Goal: Transaction & Acquisition: Purchase product/service

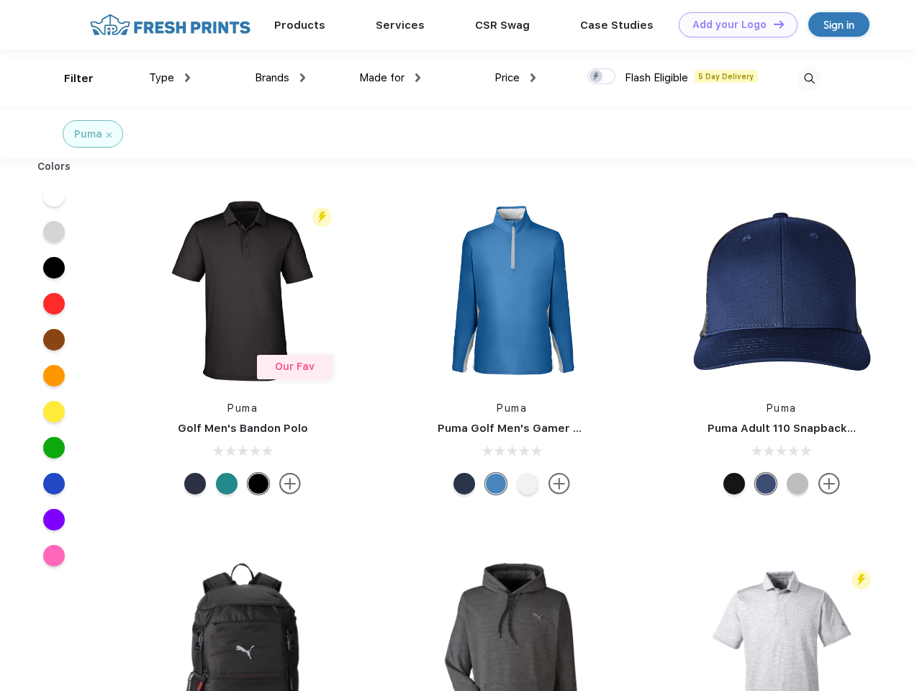
click at [733, 24] on link "Add your Logo Design Tool" at bounding box center [738, 24] width 119 height 25
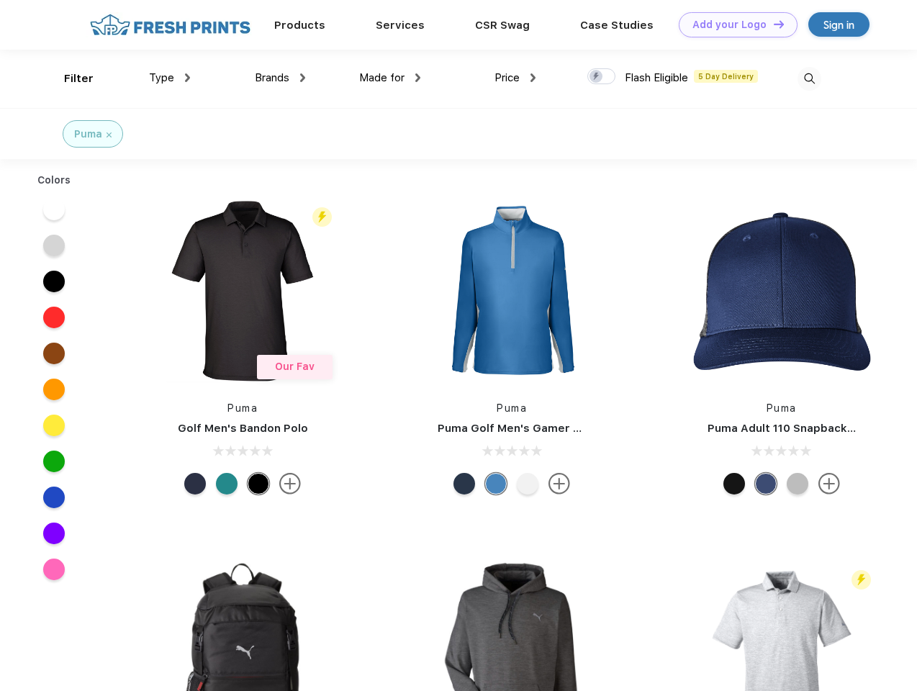
click at [0, 0] on div "Design Tool" at bounding box center [0, 0] width 0 height 0
click at [772, 24] on link "Add your Logo Design Tool" at bounding box center [738, 24] width 119 height 25
click at [69, 78] on div "Filter" at bounding box center [79, 79] width 30 height 17
click at [170, 78] on span "Type" at bounding box center [161, 77] width 25 height 13
click at [280, 78] on span "Brands" at bounding box center [272, 77] width 35 height 13
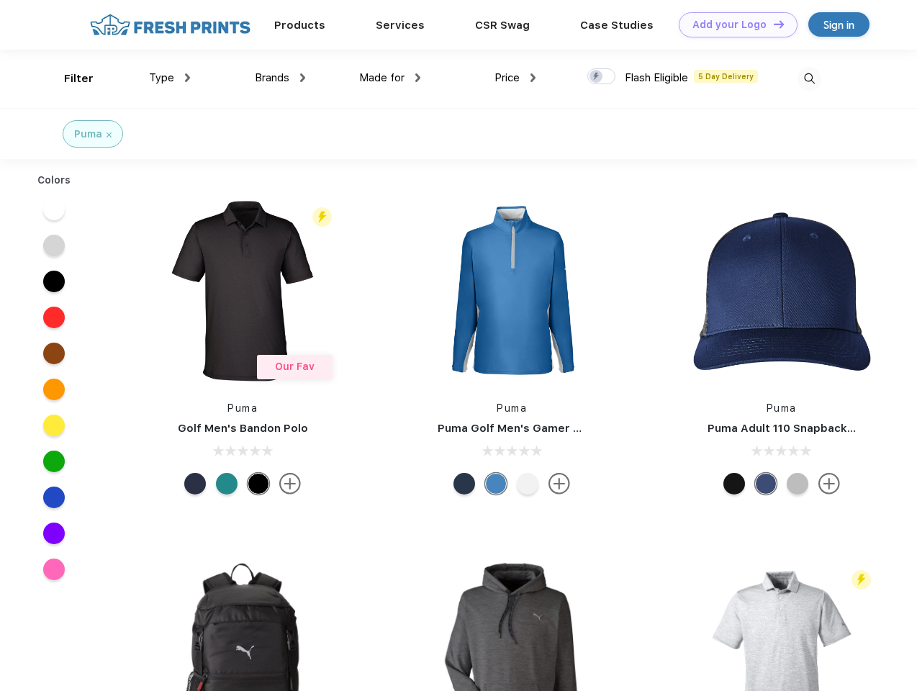
click at [390, 78] on span "Made for" at bounding box center [381, 77] width 45 height 13
click at [515, 78] on span "Price" at bounding box center [506, 77] width 25 height 13
click at [602, 77] on div at bounding box center [601, 76] width 28 height 16
click at [597, 77] on input "checkbox" at bounding box center [591, 72] width 9 height 9
click at [809, 78] on img at bounding box center [809, 79] width 24 height 24
